Goal: Check status: Check status

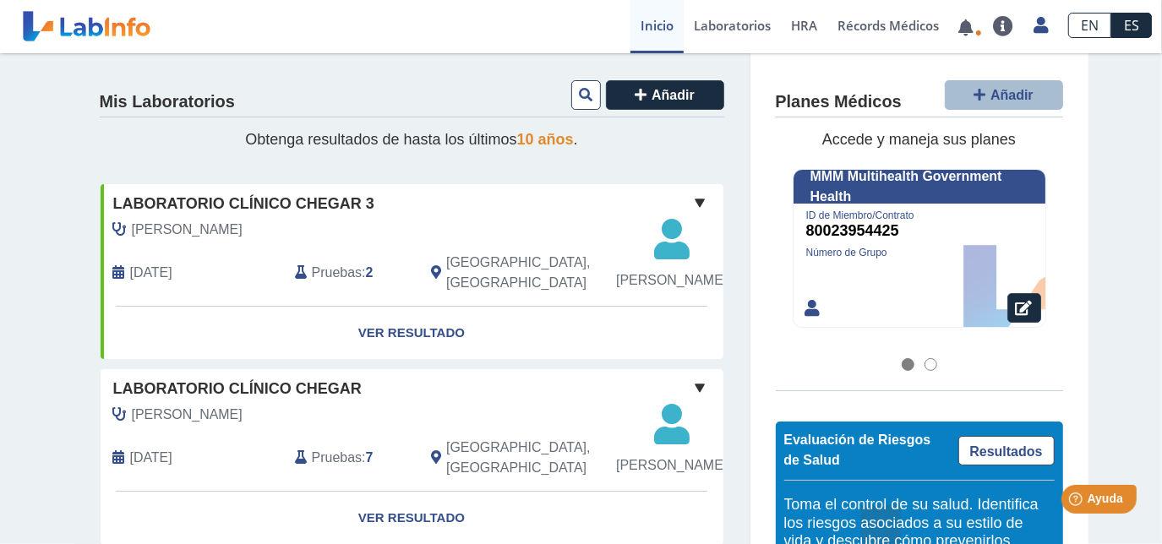
click at [348, 220] on div "[PERSON_NAME]" at bounding box center [374, 230] width 546 height 20
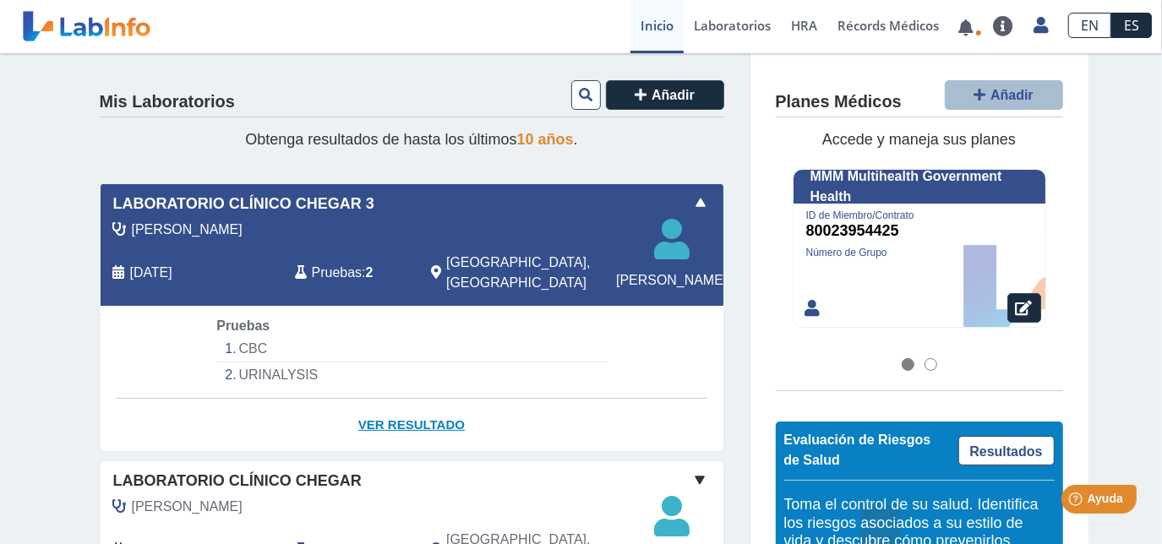
click at [382, 444] on link "Ver Resultado" at bounding box center [412, 425] width 623 height 53
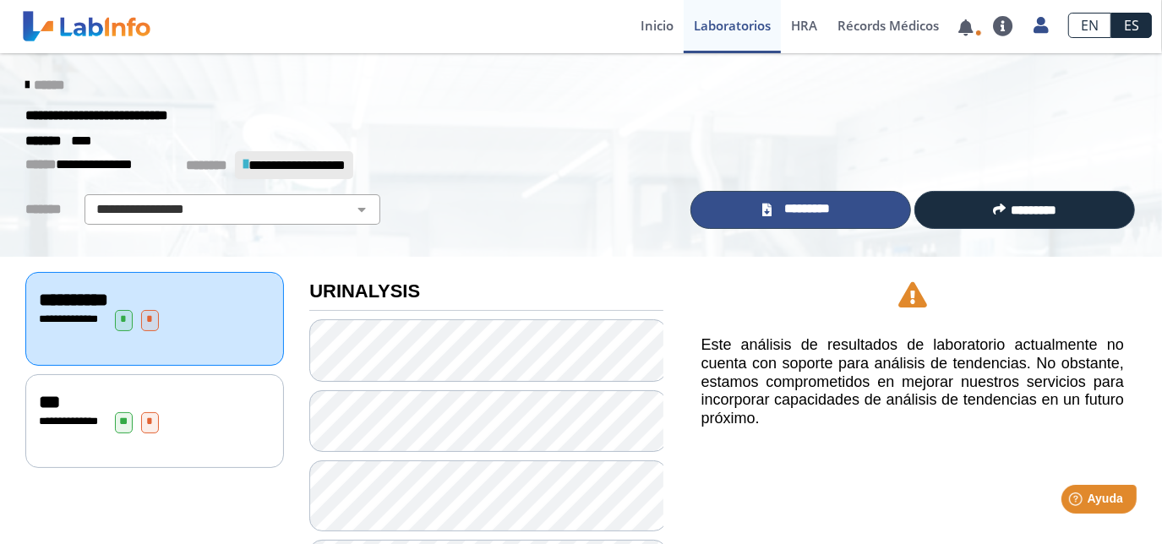
click at [784, 211] on span "*********" at bounding box center [807, 209] width 62 height 20
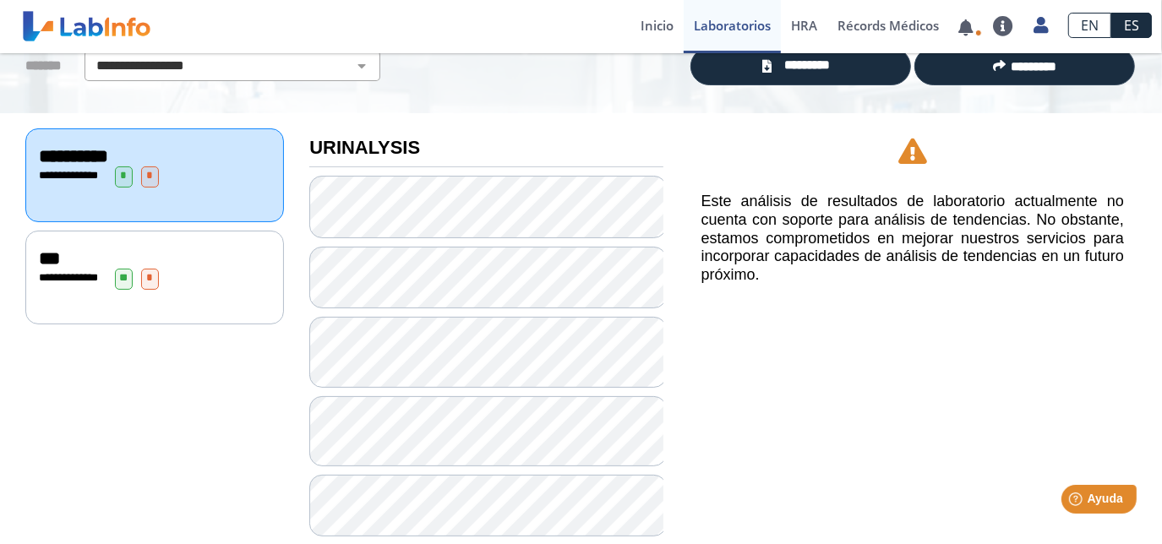
scroll to position [144, 0]
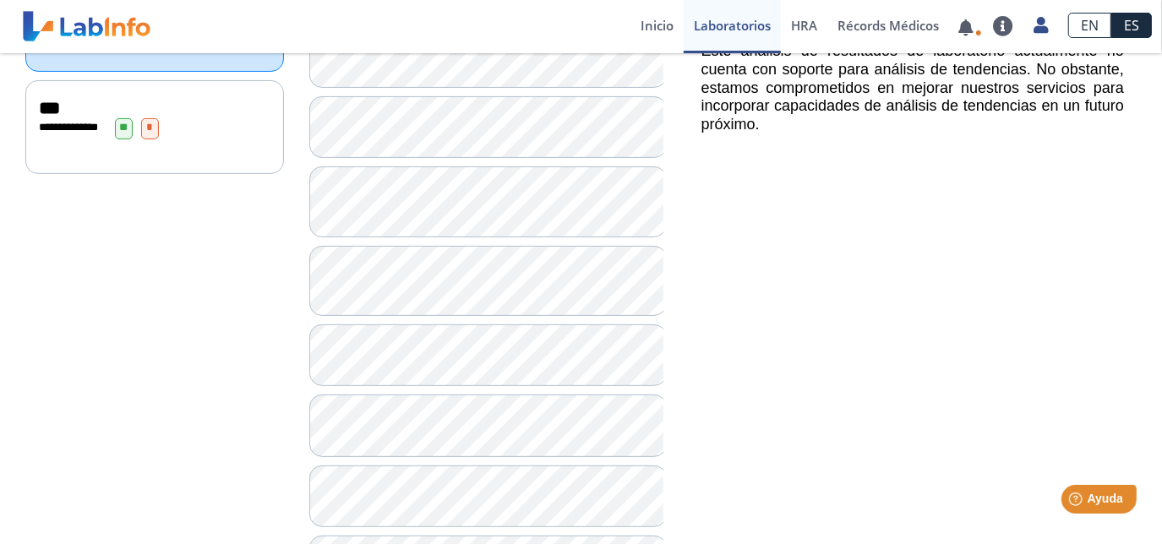
scroll to position [295, 0]
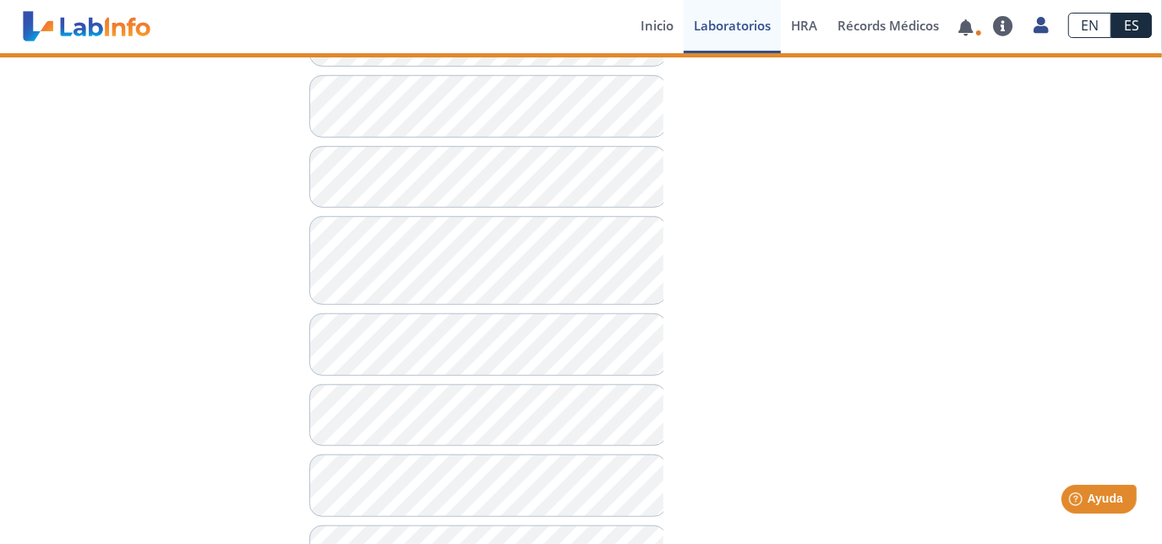
scroll to position [755, 0]
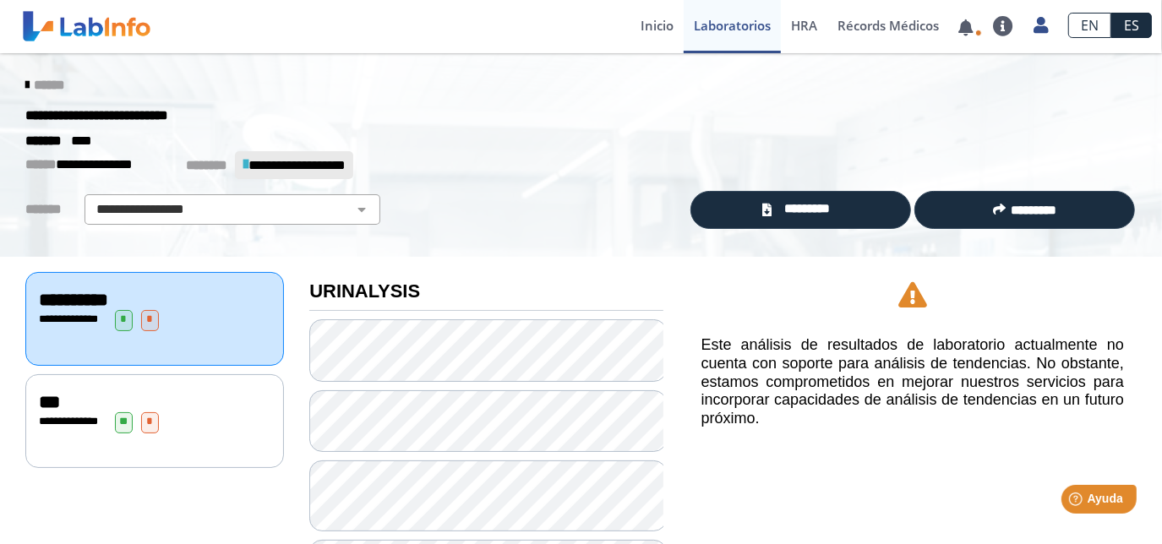
click at [79, 392] on div "***" at bounding box center [154, 402] width 231 height 20
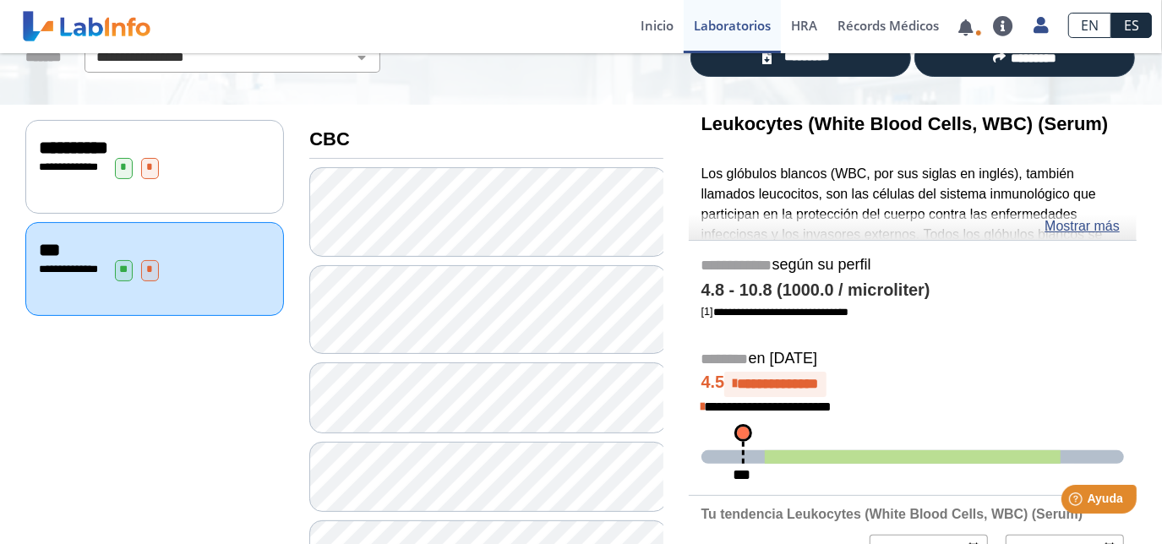
scroll to position [153, 0]
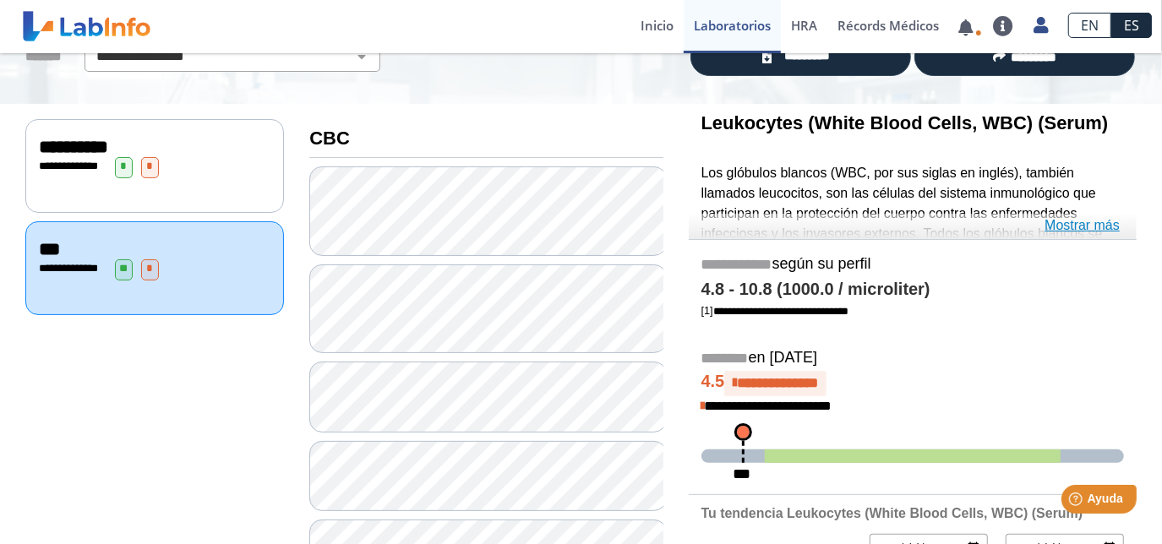
click at [1077, 223] on link "Mostrar más" at bounding box center [1081, 225] width 75 height 20
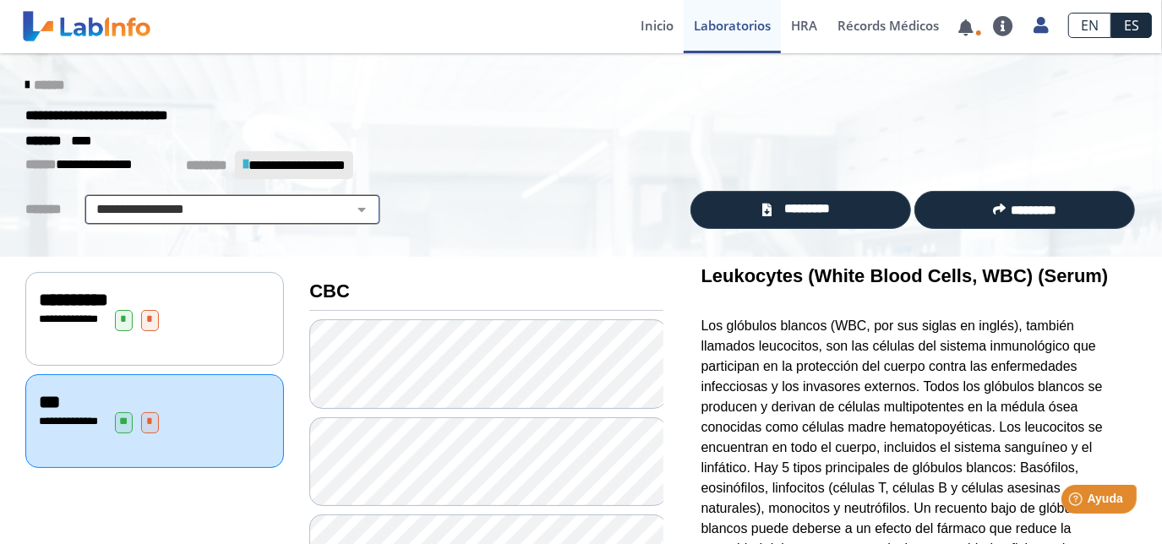
scroll to position [0, 0]
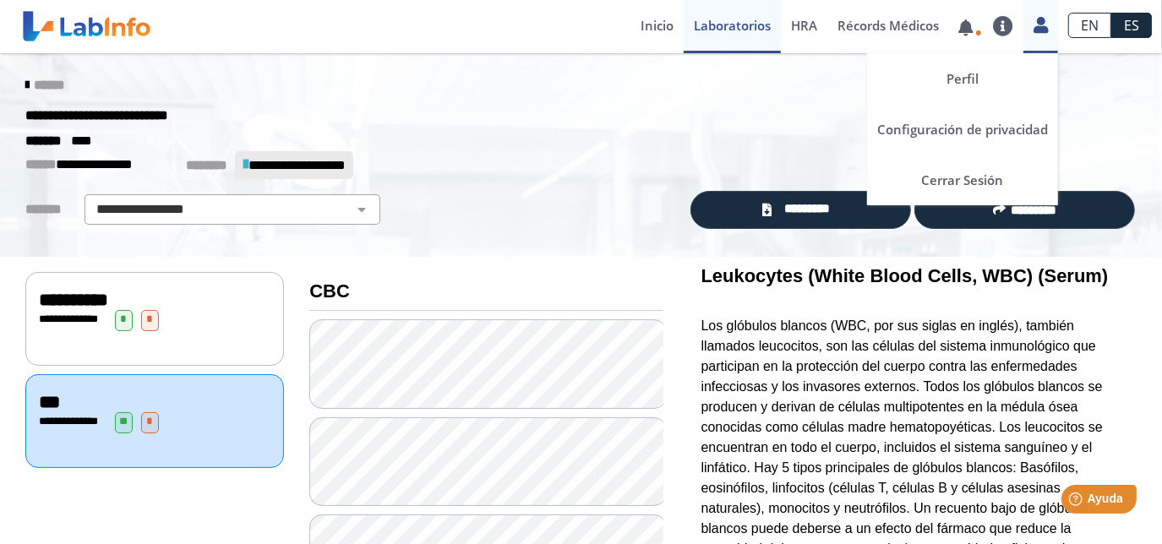
click at [1047, 24] on icon at bounding box center [1040, 25] width 14 height 13
click at [964, 78] on link "Perfil" at bounding box center [962, 78] width 191 height 51
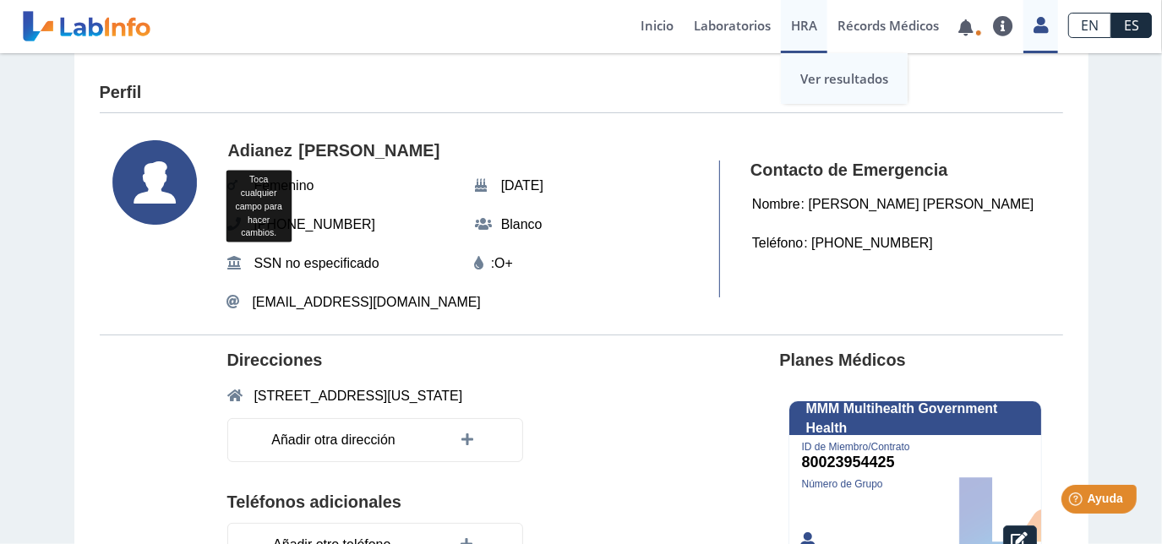
click at [828, 69] on link "Ver resultados" at bounding box center [844, 78] width 127 height 51
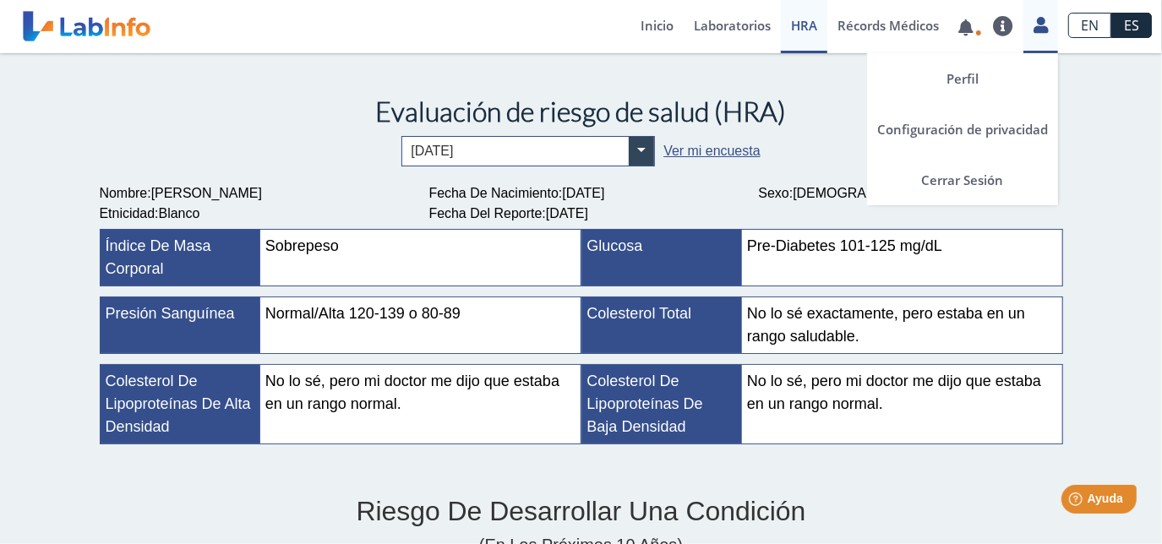
click at [1043, 25] on icon at bounding box center [1040, 25] width 14 height 13
click at [964, 79] on link "Perfil" at bounding box center [962, 78] width 191 height 51
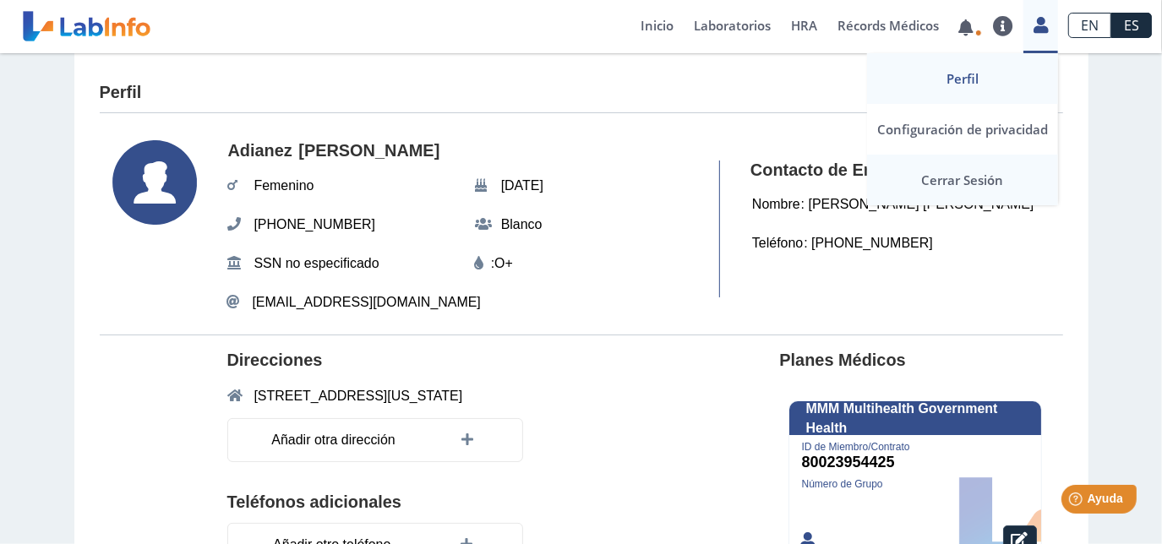
click at [945, 182] on link "Cerrar Sesión" at bounding box center [962, 180] width 191 height 51
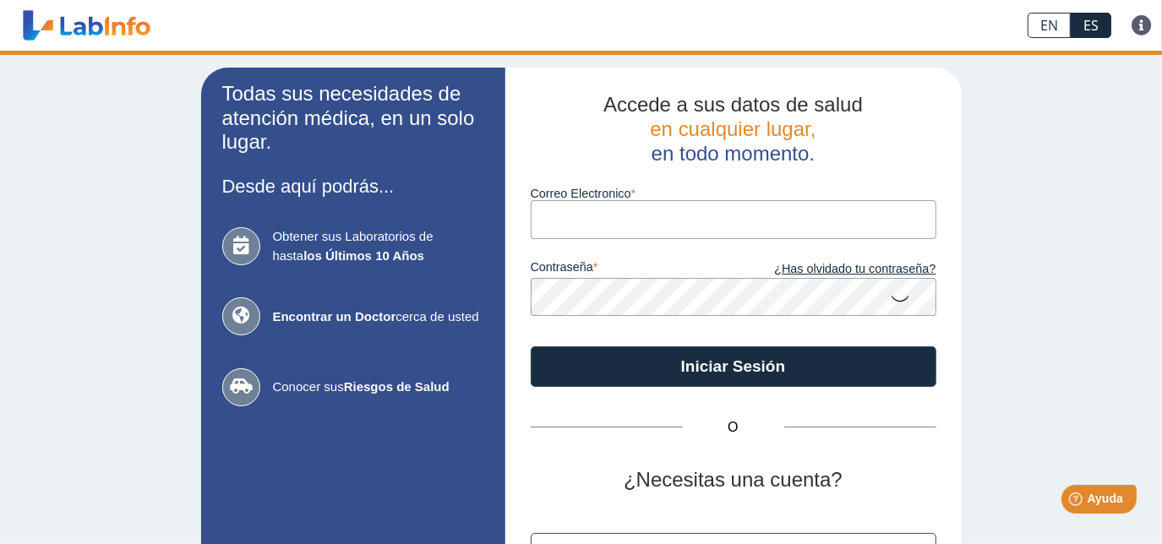
type input "[EMAIL_ADDRESS][DOMAIN_NAME]"
